Goal: Task Accomplishment & Management: Manage account settings

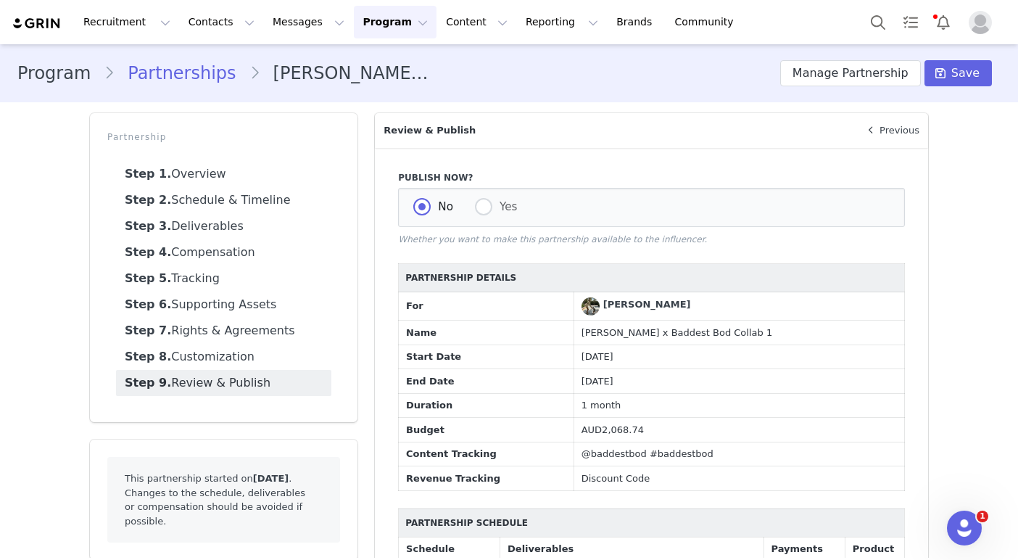
click at [976, 54] on div "Program Partnerships [PERSON_NAME] x Baddest Bod Collab 1 Manage Partnership Sa…" at bounding box center [509, 73] width 1018 height 49
click at [975, 64] on button "Save" at bounding box center [958, 73] width 67 height 26
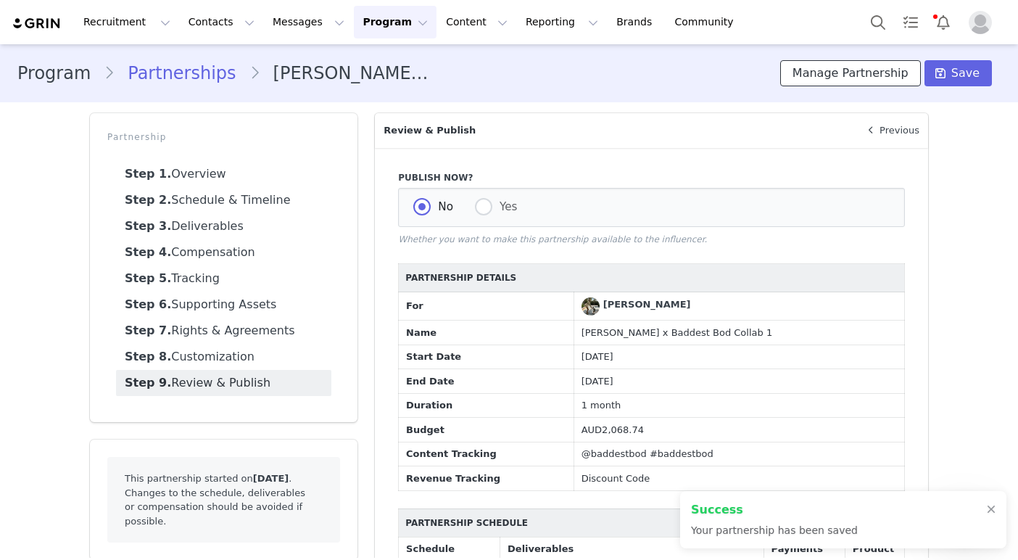
click at [875, 70] on button "Manage Partnership" at bounding box center [851, 73] width 141 height 26
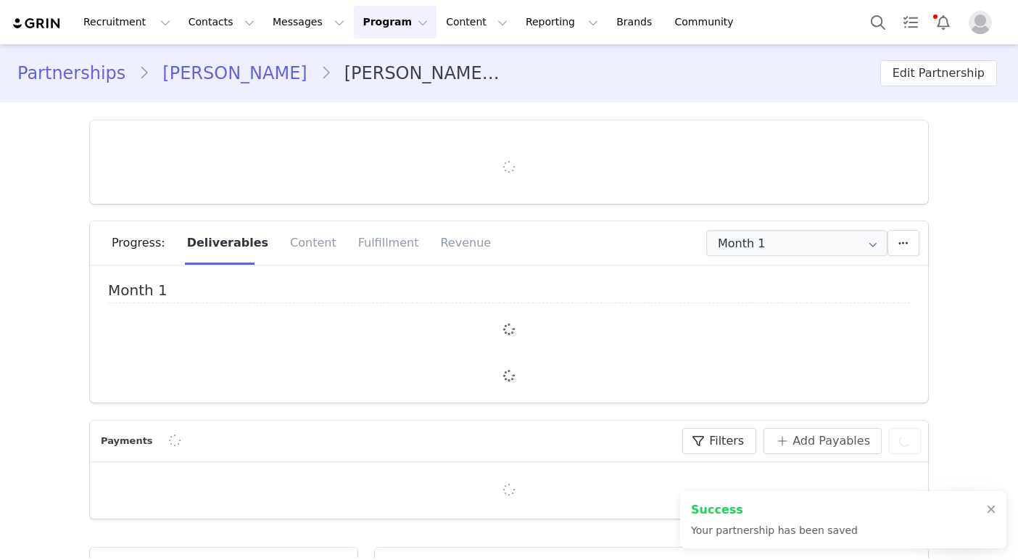
type input "+1 ([GEOGRAPHIC_DATA])"
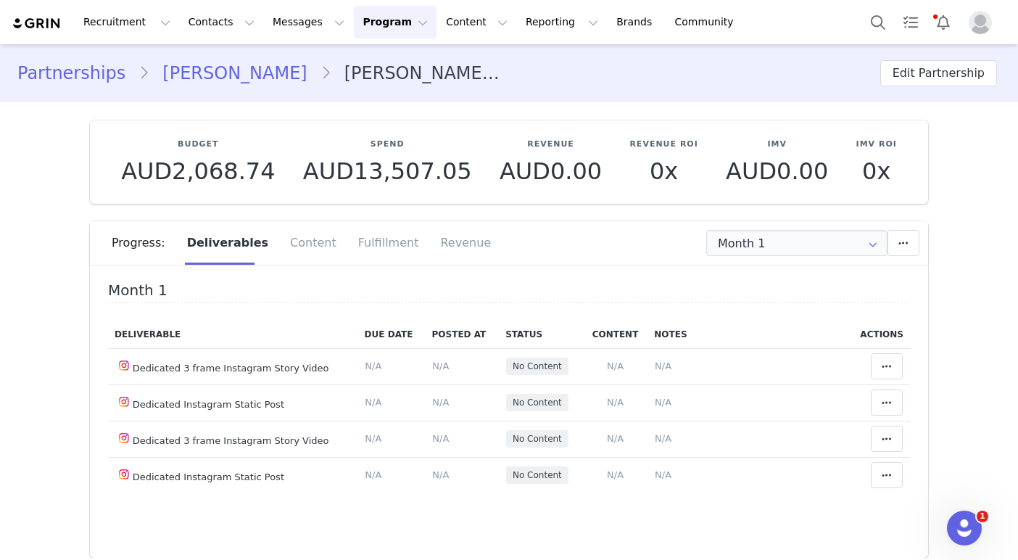
click at [36, 25] on img at bounding box center [37, 24] width 51 height 14
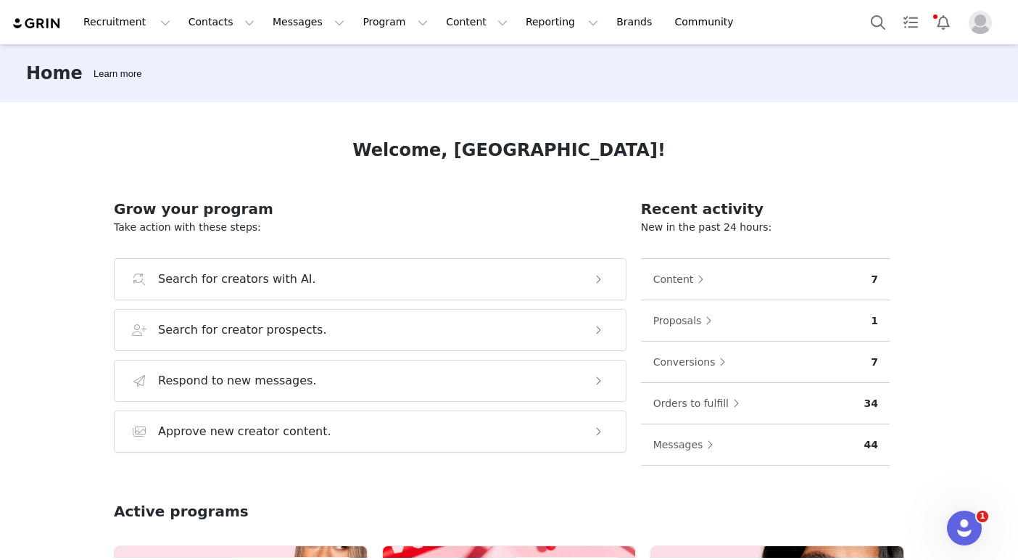
click at [48, 21] on img at bounding box center [37, 24] width 51 height 14
click at [195, 20] on button "Contacts Contacts" at bounding box center [221, 22] width 83 height 33
click at [217, 88] on p "Prospects" at bounding box center [205, 90] width 49 height 15
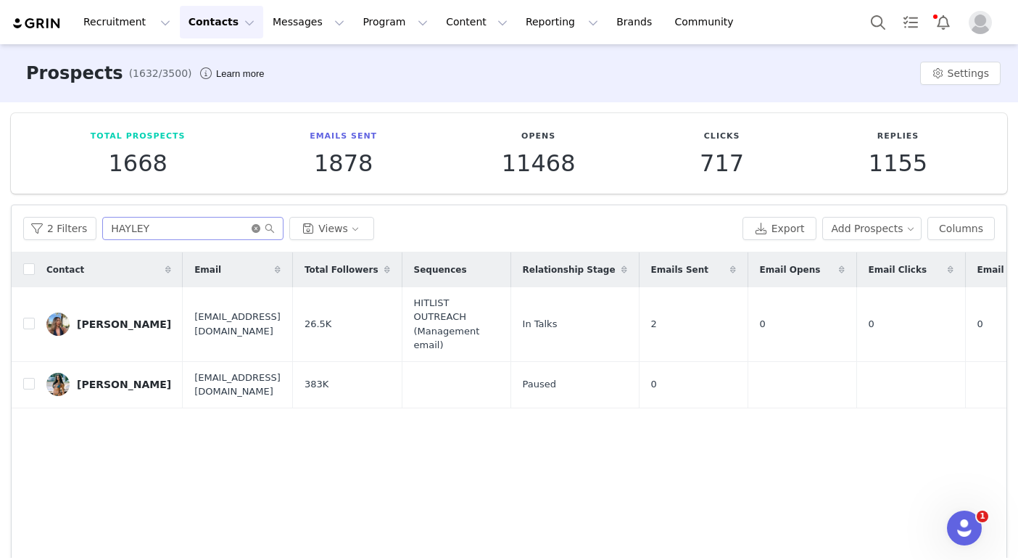
click at [252, 232] on icon "icon: close-circle" at bounding box center [256, 228] width 9 height 9
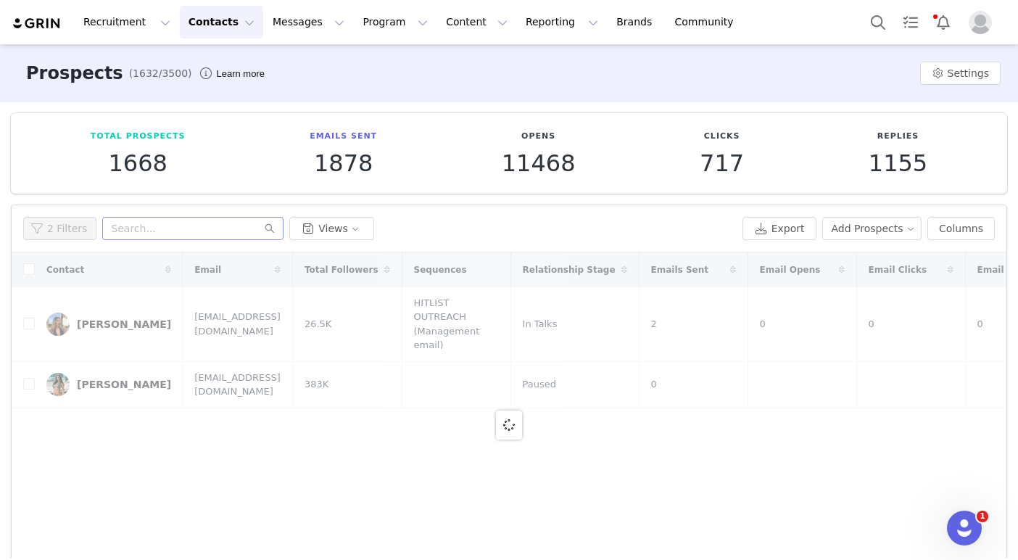
click at [223, 12] on button "Contacts Contacts" at bounding box center [221, 22] width 83 height 33
click at [228, 85] on p "Prospects" at bounding box center [205, 90] width 49 height 15
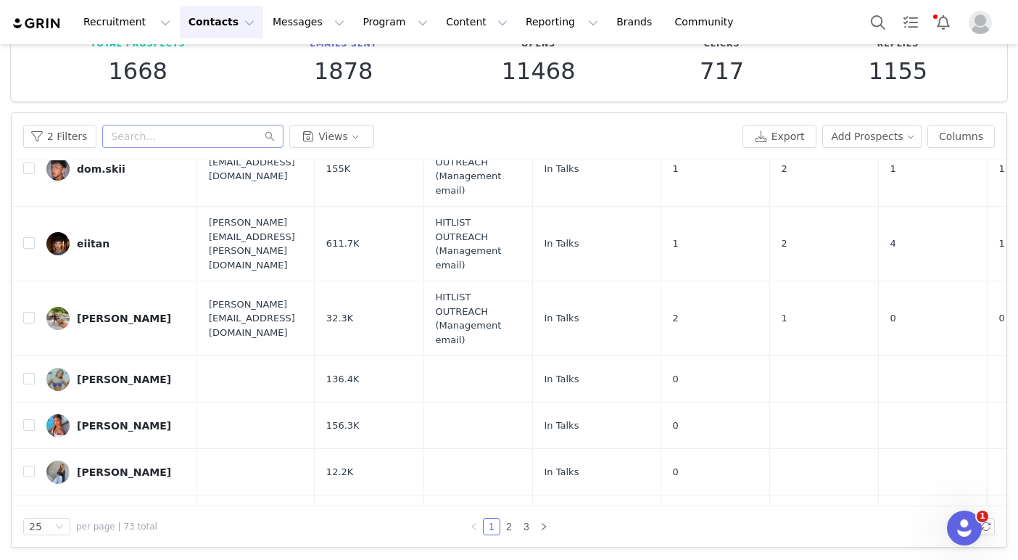
scroll to position [92, 0]
click at [511, 519] on link "2" at bounding box center [509, 527] width 16 height 16
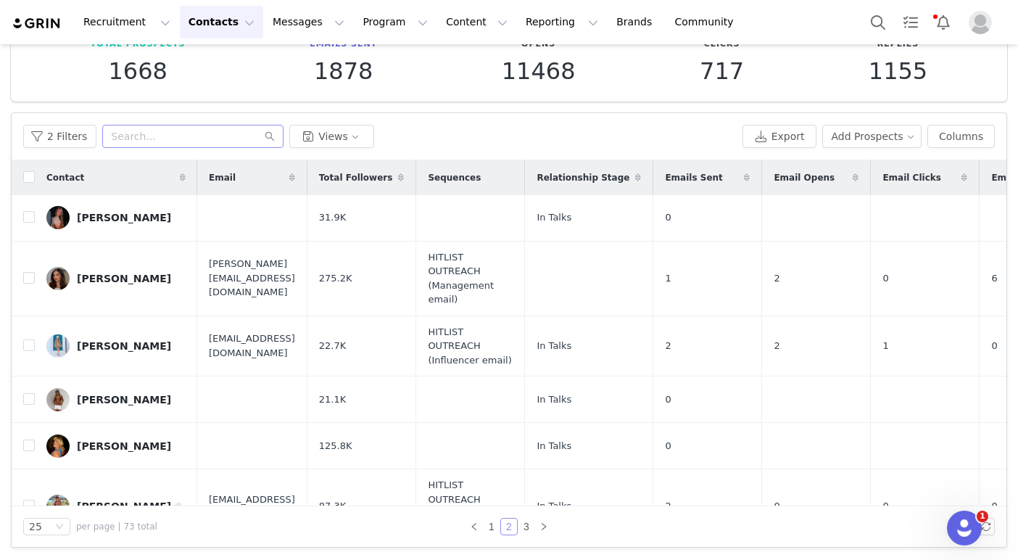
scroll to position [25, 0]
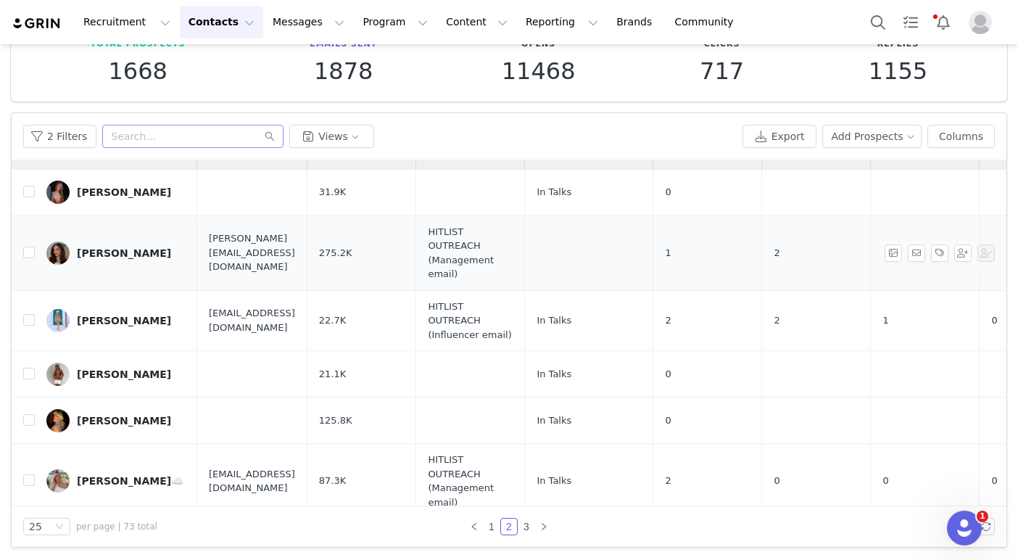
click at [619, 268] on td at bounding box center [589, 252] width 128 height 75
click at [24, 250] on input "checkbox" at bounding box center [29, 253] width 12 height 12
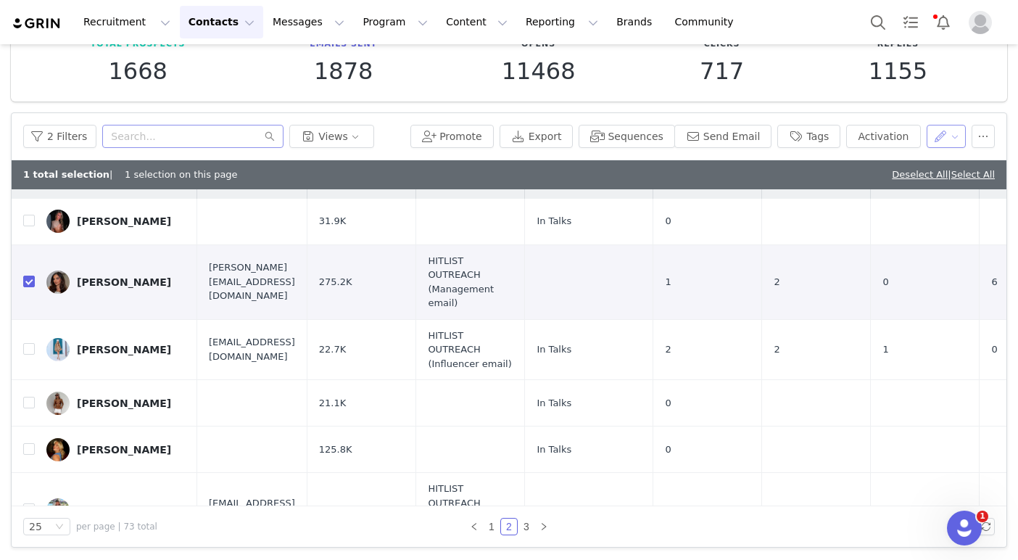
click at [934, 136] on button "button" at bounding box center [947, 136] width 40 height 23
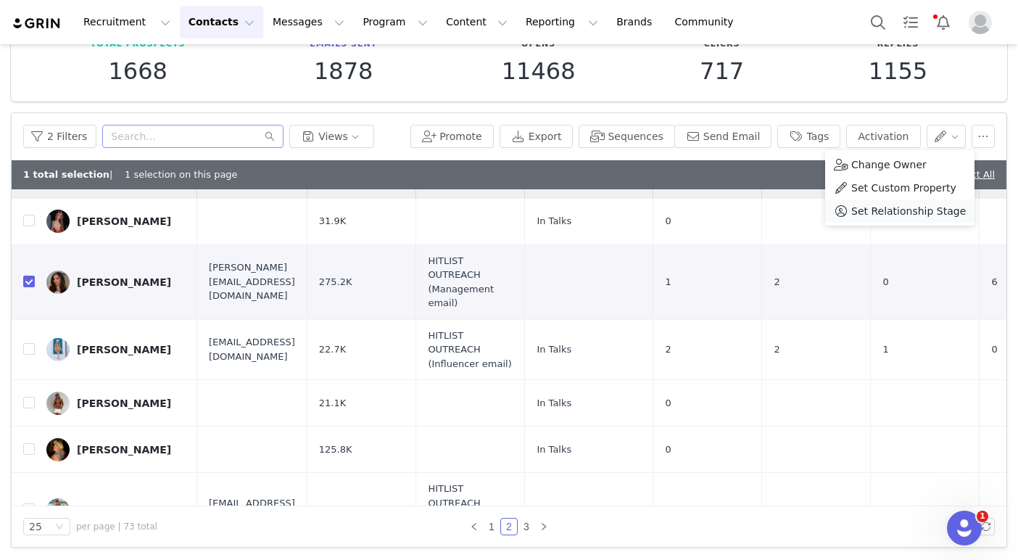
click at [893, 209] on span "Set Relationship Stage" at bounding box center [909, 211] width 115 height 16
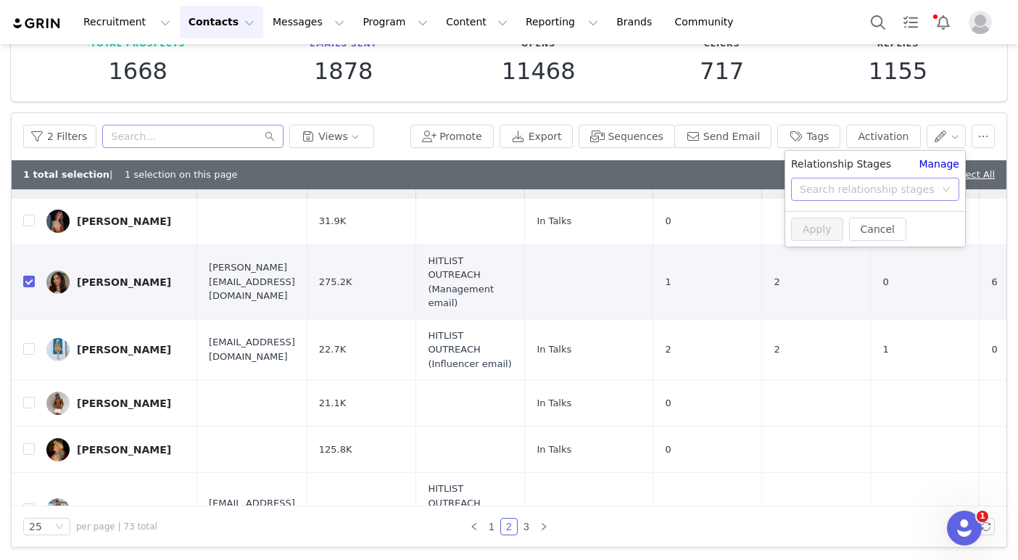
click at [862, 188] on div "Search relationship stages" at bounding box center [867, 189] width 135 height 15
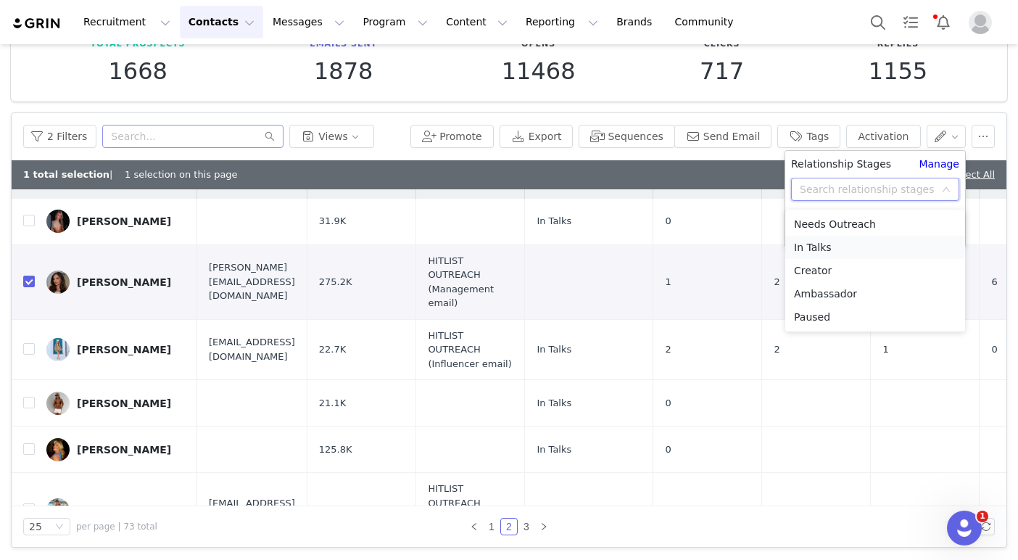
click at [846, 242] on li "In Talks" at bounding box center [876, 247] width 180 height 23
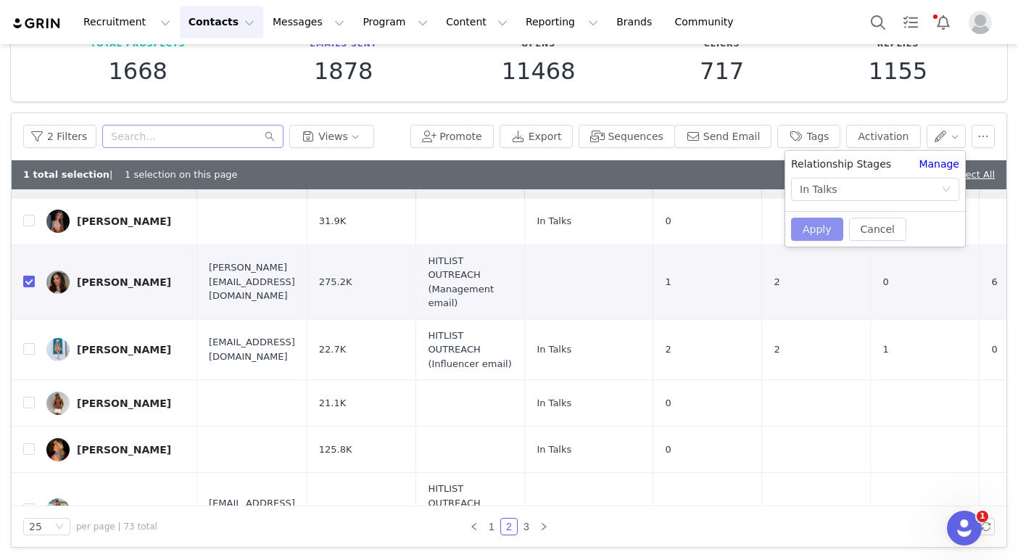
click at [831, 226] on button "Apply" at bounding box center [817, 229] width 52 height 23
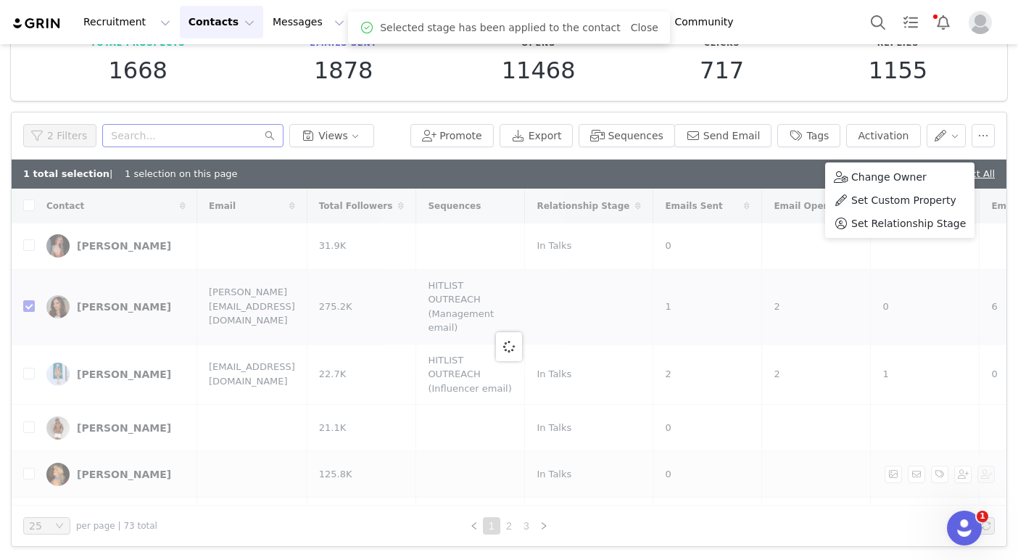
scroll to position [92, 0]
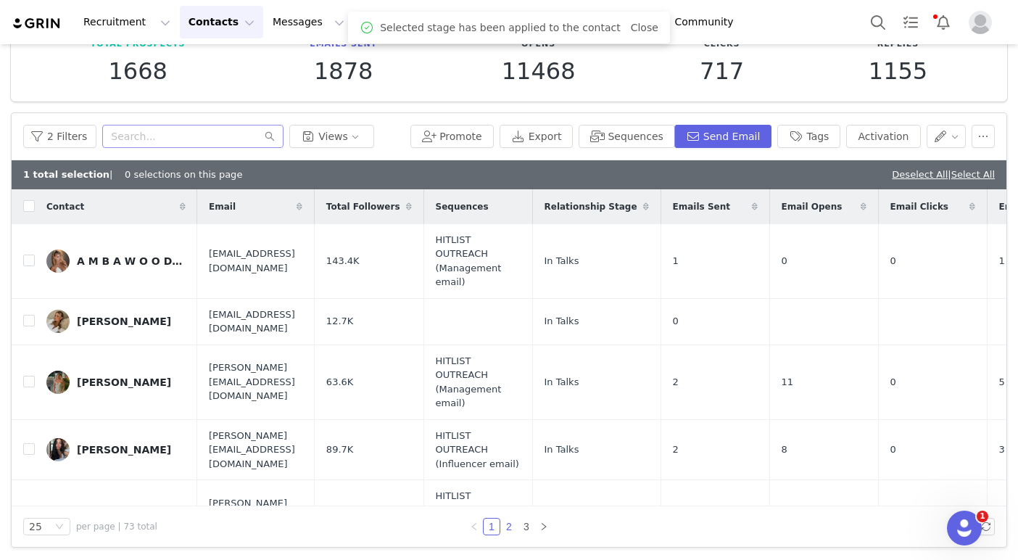
click at [504, 526] on link "2" at bounding box center [509, 527] width 16 height 16
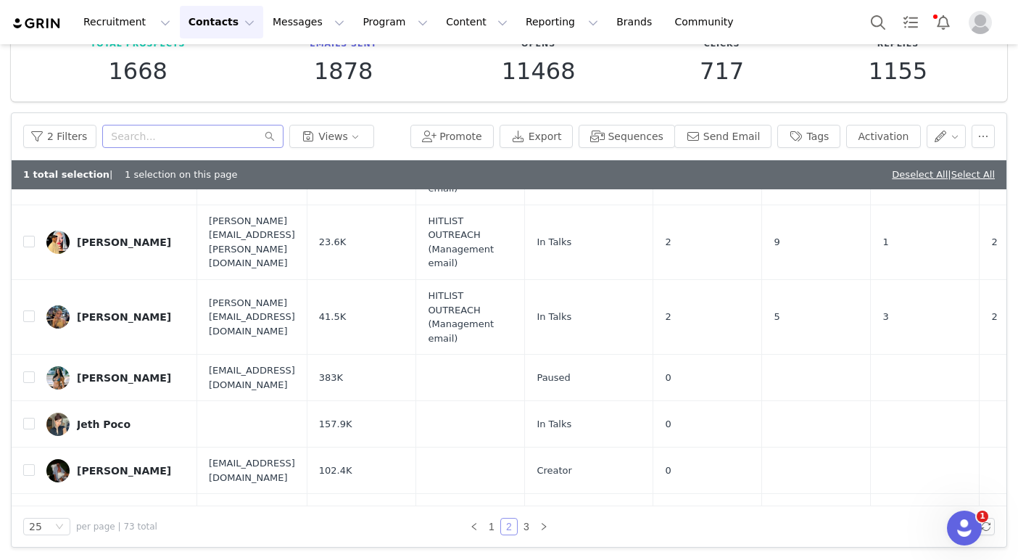
scroll to position [1205, 0]
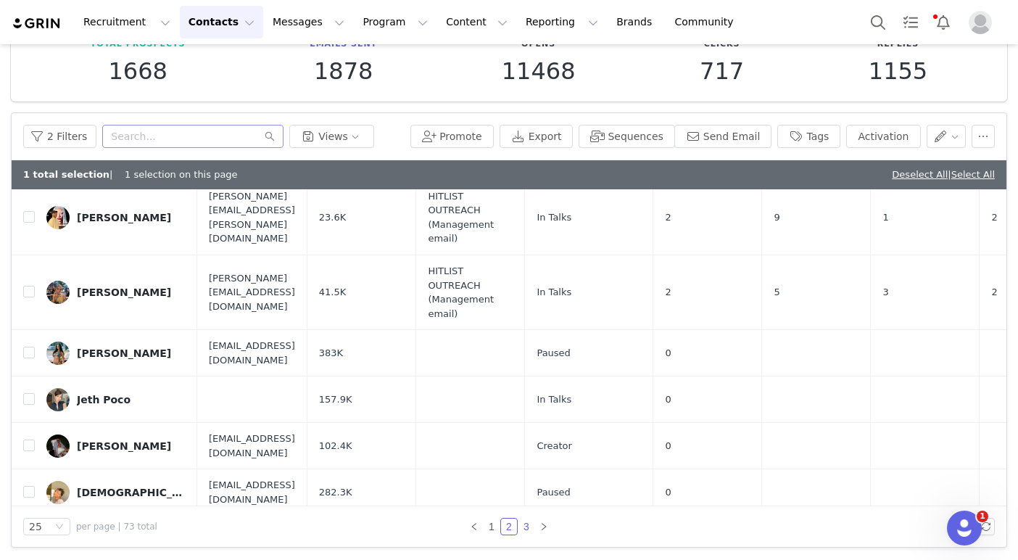
click at [527, 530] on link "3" at bounding box center [527, 527] width 16 height 16
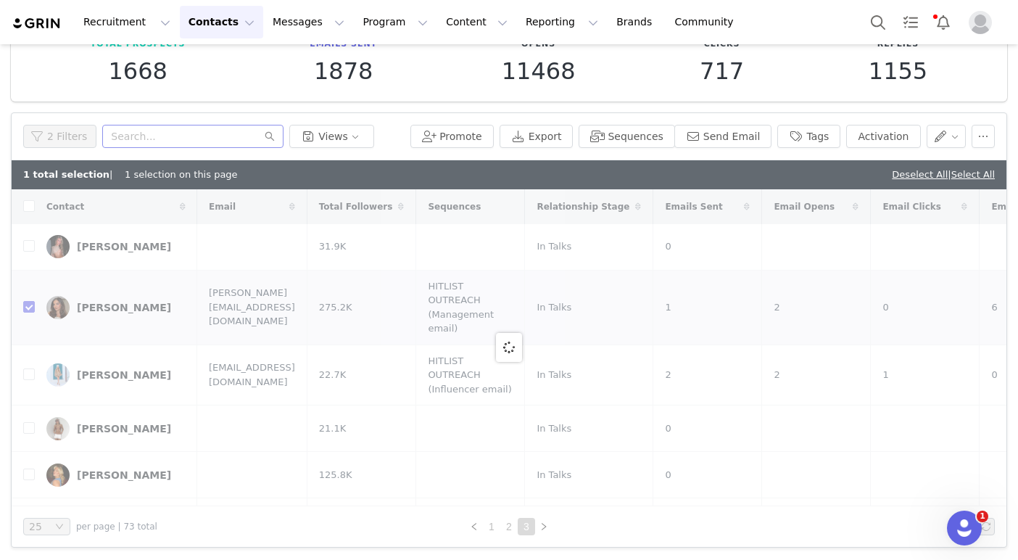
checkbox input "false"
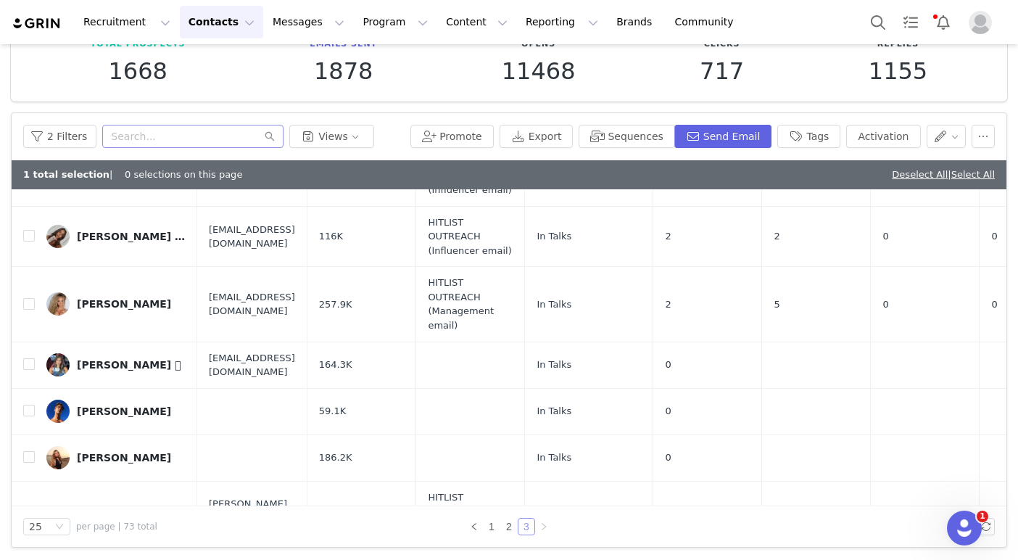
scroll to position [1132, 0]
